Goal: Find specific page/section: Find specific page/section

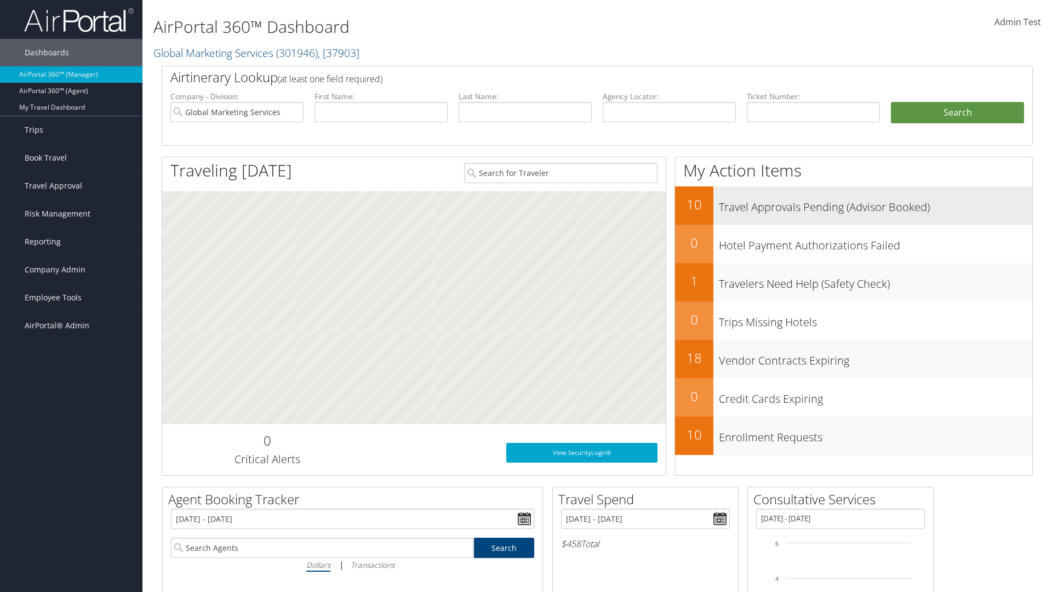
click at [875, 204] on h3 "Travel Approvals Pending (Advisor Booked)" at bounding box center [875, 204] width 313 height 21
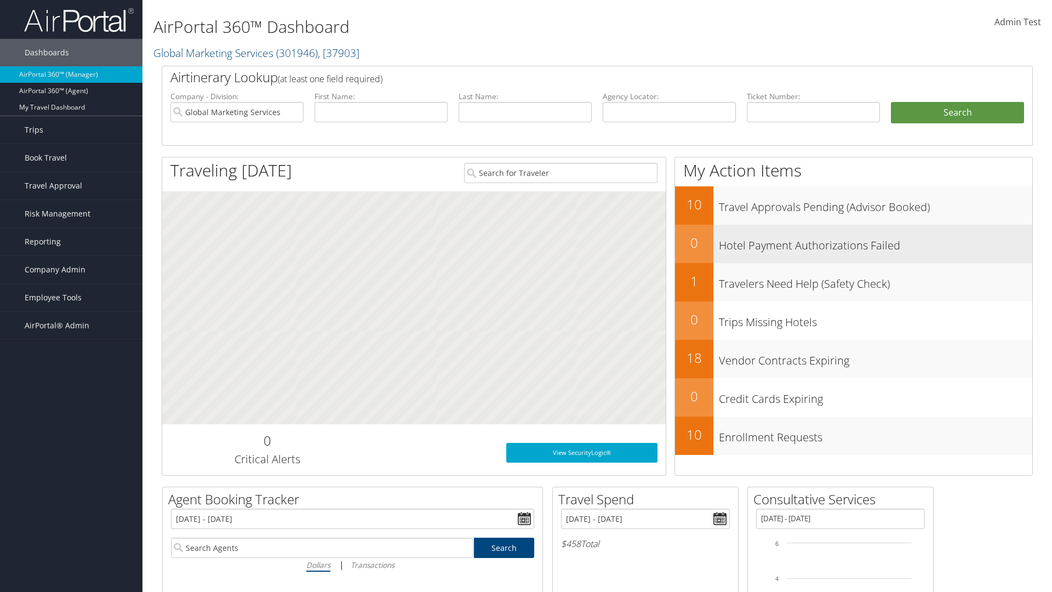
click at [875, 242] on h3 "Hotel Payment Authorizations Failed" at bounding box center [875, 242] width 313 height 21
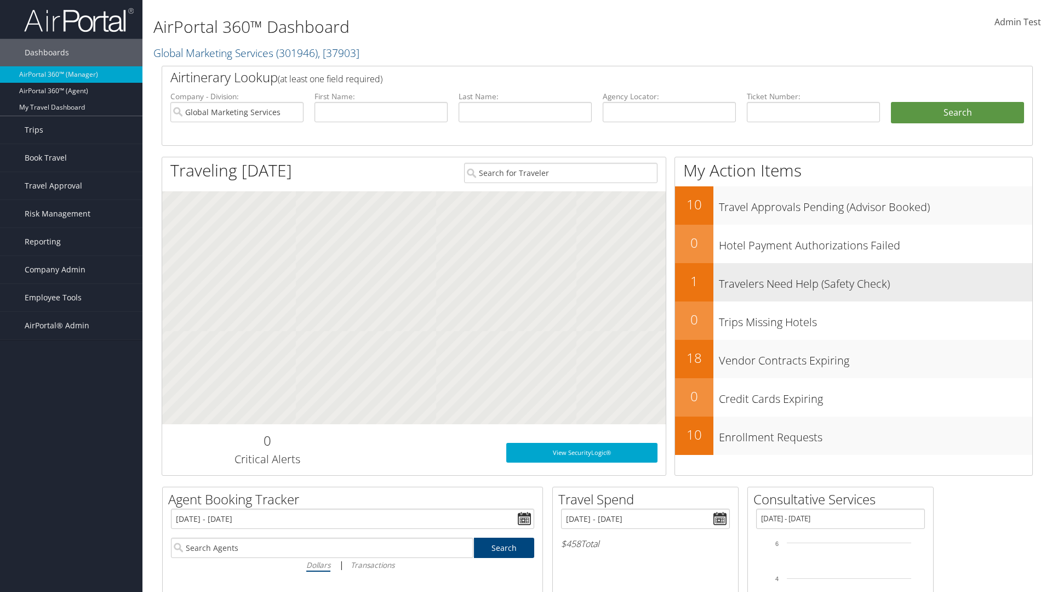
click at [875, 280] on h3 "Travelers Need Help (Safety Check)" at bounding box center [875, 281] width 313 height 21
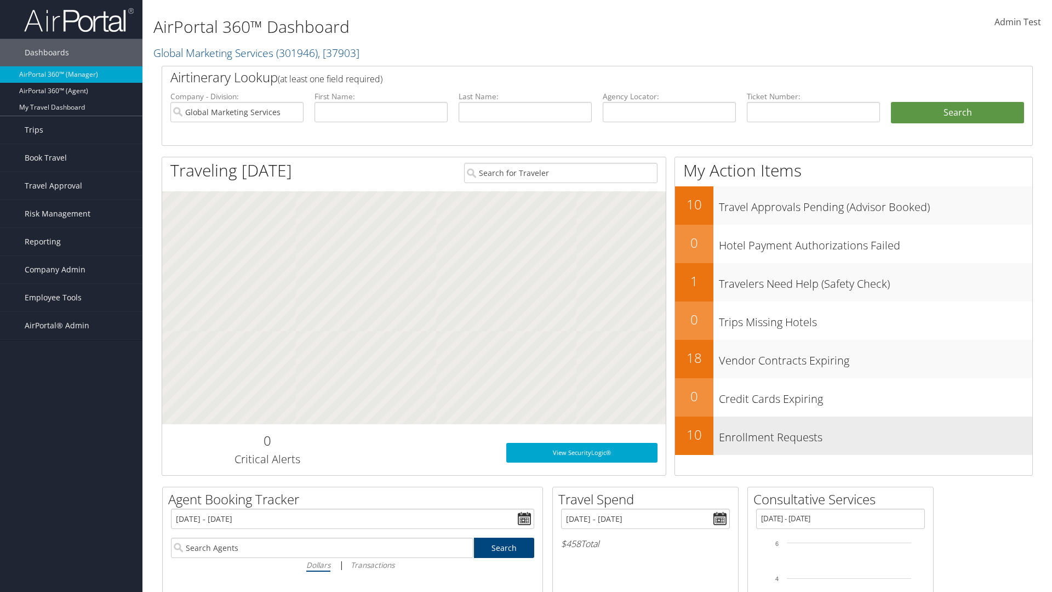
click at [875, 434] on h3 "Enrollment Requests" at bounding box center [875, 434] width 313 height 21
